Goal: Task Accomplishment & Management: Use online tool/utility

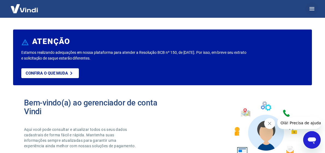
click at [308, 9] on button "button" at bounding box center [311, 8] width 13 height 13
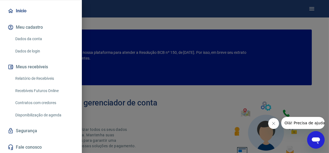
scroll to position [55, 0]
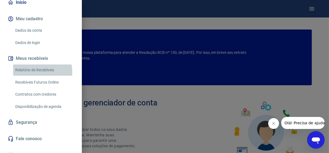
click at [38, 72] on link "Relatório de Recebíveis" at bounding box center [44, 69] width 62 height 11
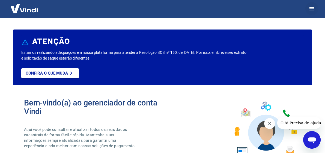
click at [310, 11] on icon "button" at bounding box center [312, 8] width 7 height 7
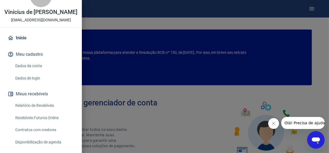
scroll to position [27, 0]
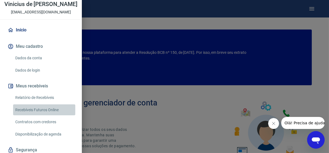
click at [45, 107] on link "Recebíveis Futuros Online" at bounding box center [44, 109] width 62 height 11
